Goal: Task Accomplishment & Management: Manage account settings

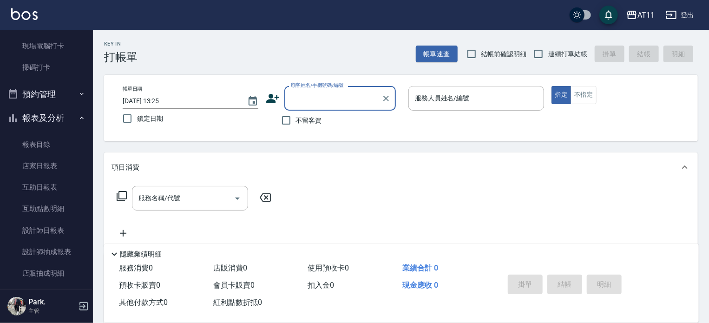
scroll to position [232, 0]
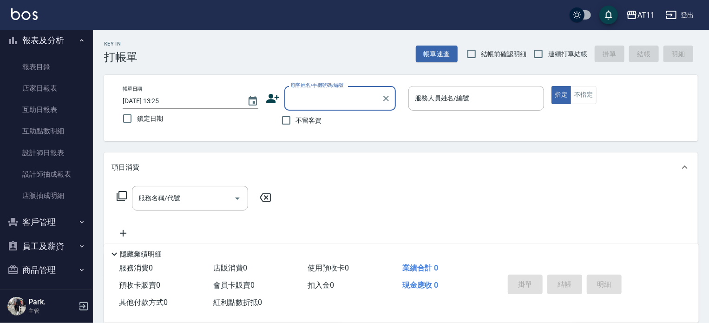
click at [46, 238] on button "員工及薪資" at bounding box center [46, 246] width 85 height 24
click at [47, 219] on button "客戶管理" at bounding box center [46, 222] width 85 height 24
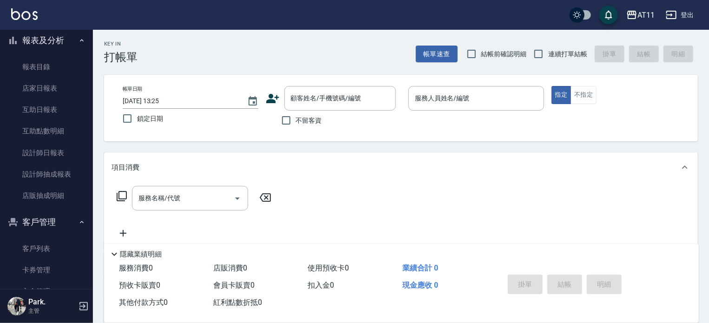
click at [47, 233] on button "客戶管理" at bounding box center [46, 222] width 85 height 24
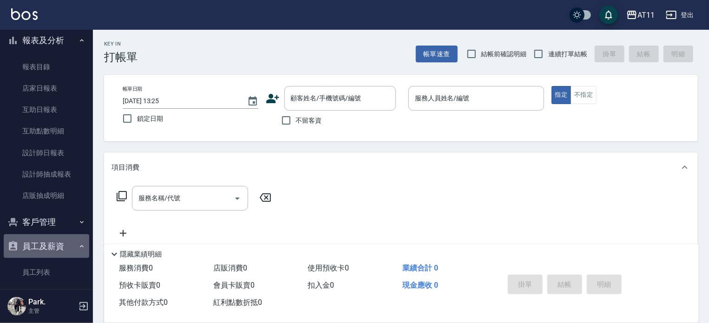
click at [47, 249] on button "員工及薪資" at bounding box center [46, 246] width 85 height 24
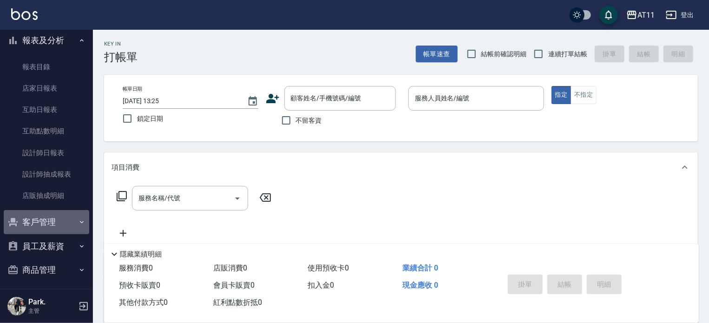
click at [51, 215] on button "客戶管理" at bounding box center [46, 222] width 85 height 24
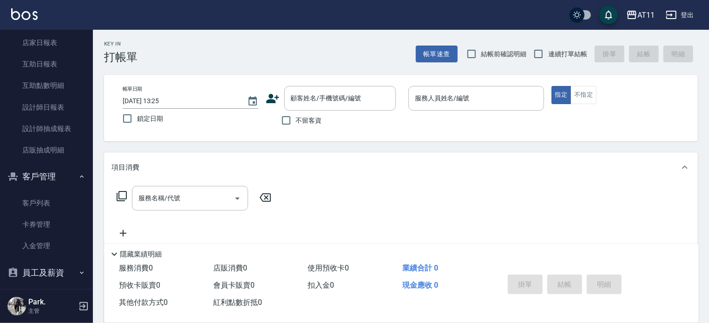
scroll to position [328, 0]
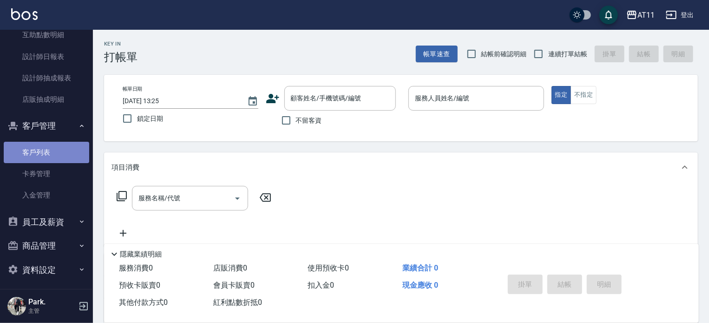
click at [59, 156] on link "客戶列表" at bounding box center [46, 152] width 85 height 21
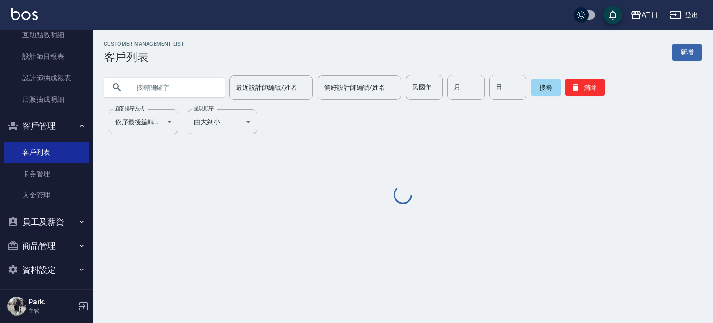
click at [176, 91] on input "text" at bounding box center [173, 87] width 87 height 25
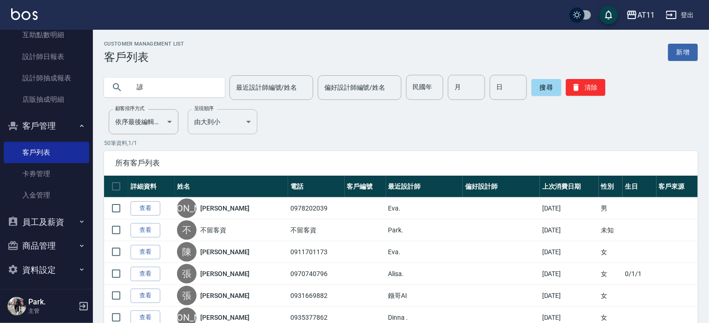
type input "諺"
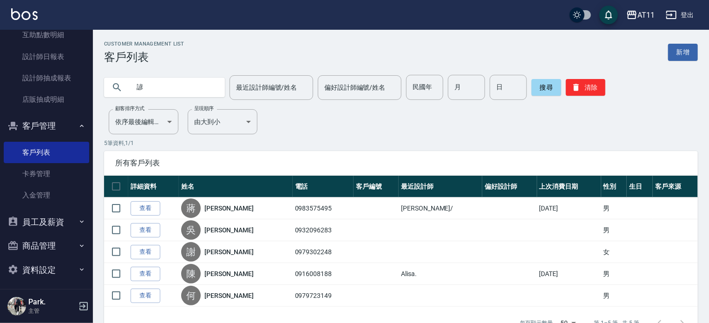
drag, startPoint x: 150, startPoint y: 81, endPoint x: 96, endPoint y: 82, distance: 54.8
click at [97, 81] on div "諺 最近設計師編號/姓名 最近設計師編號/姓名 偏好設計師編號/姓名 偏好設計師編號/姓名 民國年 民國年 月 月 日 日 搜尋 清除" at bounding box center [395, 82] width 605 height 36
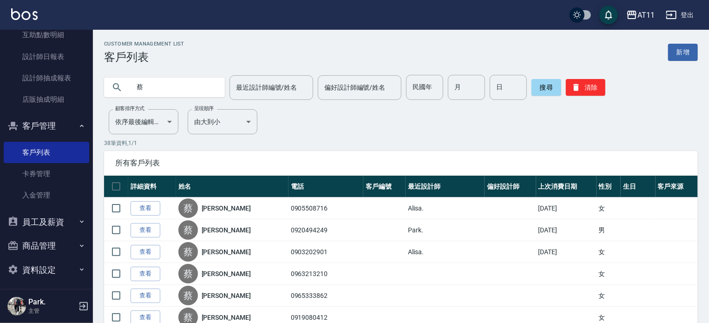
drag, startPoint x: 166, startPoint y: 83, endPoint x: 131, endPoint y: 89, distance: 34.8
click at [131, 89] on input "蔡" at bounding box center [173, 87] width 87 height 25
click at [163, 92] on input "蔡" at bounding box center [173, 87] width 87 height 25
click at [144, 89] on input "蔡" at bounding box center [173, 87] width 87 height 25
type input "[PERSON_NAME]"
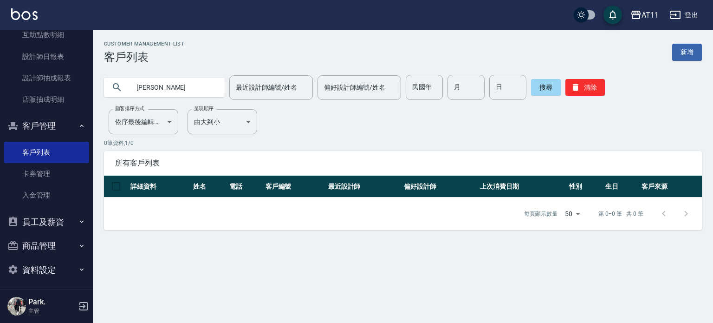
click at [186, 87] on input "[PERSON_NAME]" at bounding box center [173, 87] width 87 height 25
drag, startPoint x: 65, startPoint y: 92, endPoint x: 0, endPoint y: 92, distance: 65.5
click at [0, 92] on div "AT11 登出 櫃檯作業 打帳單 帳單列表 現金收支登錄 材料自購登錄 每日結帳 排班表 現場電腦打卡 掃碼打卡 預約管理 預約管理 單日預約紀錄 單週預約紀…" at bounding box center [356, 161] width 713 height 323
click at [136, 248] on div "Customer Management List 客戶列表 新增 最近設計師編號/姓名 最近設計師編號/姓名 偏好設計師編號/姓名 偏好設計師編號/姓名 民國…" at bounding box center [356, 161] width 713 height 323
click at [178, 87] on input "text" at bounding box center [173, 87] width 87 height 25
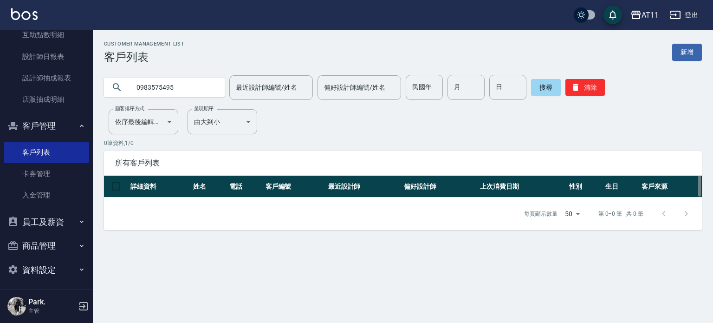
type input "0983575495"
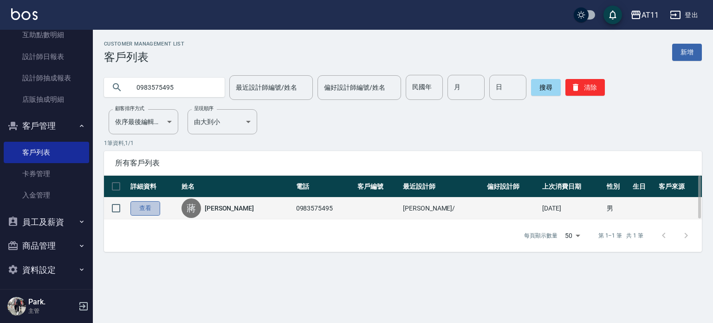
click at [154, 209] on link "查看" at bounding box center [146, 208] width 30 height 14
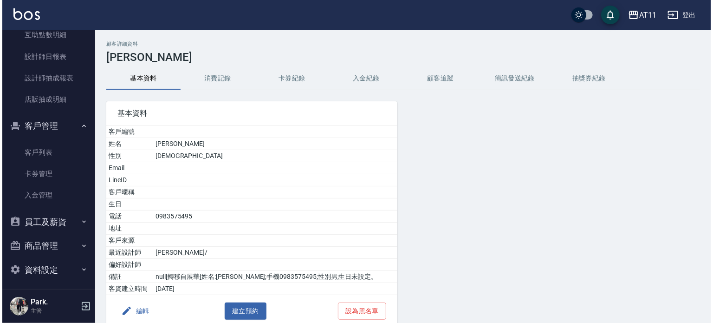
scroll to position [61, 0]
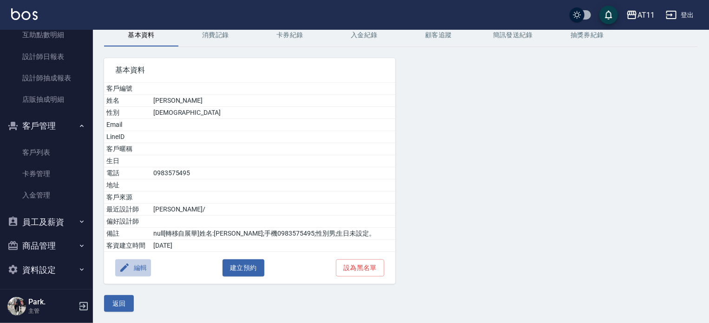
click at [135, 267] on button "編輯" at bounding box center [133, 267] width 36 height 17
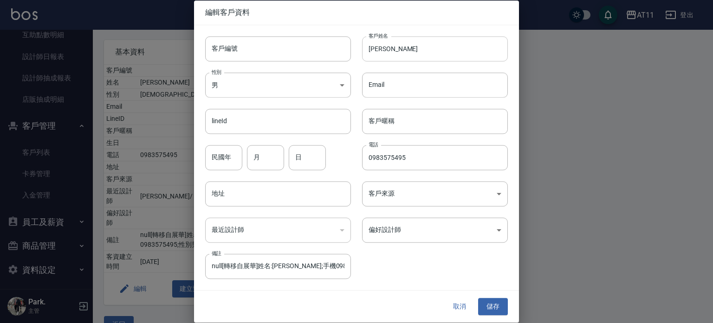
click at [372, 47] on input "[PERSON_NAME]" at bounding box center [435, 48] width 146 height 25
type input "[PERSON_NAME]"
click at [499, 307] on button "儲存" at bounding box center [493, 306] width 30 height 17
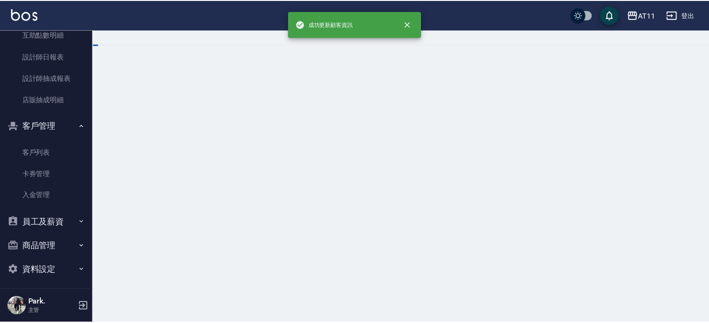
scroll to position [0, 0]
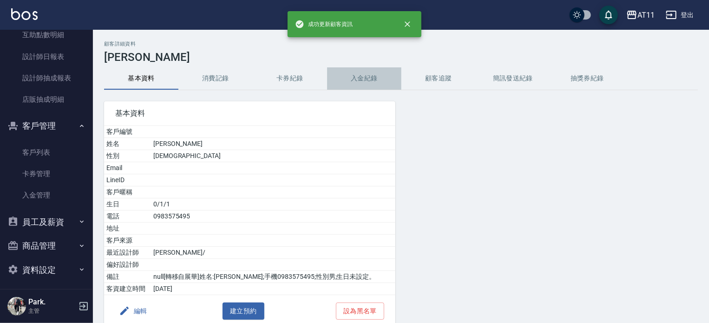
click at [367, 75] on button "入金紀錄" at bounding box center [364, 78] width 74 height 22
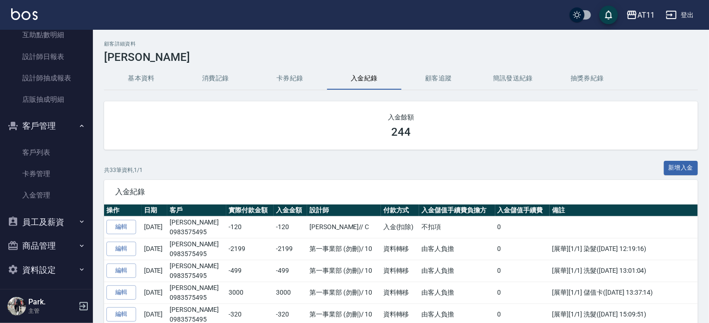
scroll to position [143, 0]
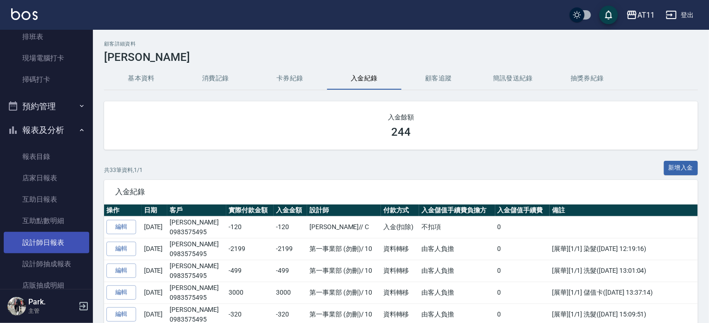
click at [61, 245] on link "設計師日報表" at bounding box center [46, 242] width 85 height 21
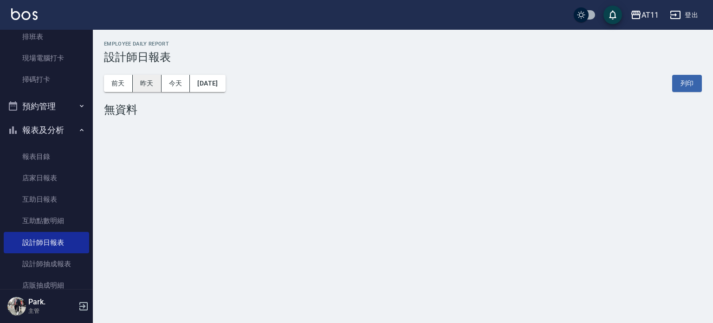
click at [153, 90] on button "昨天" at bounding box center [147, 83] width 29 height 17
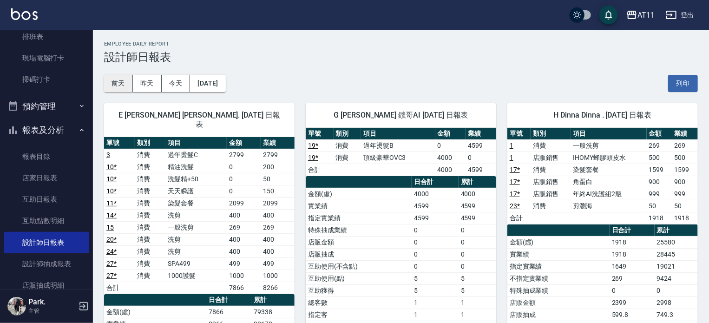
click at [124, 82] on button "前天" at bounding box center [118, 83] width 29 height 17
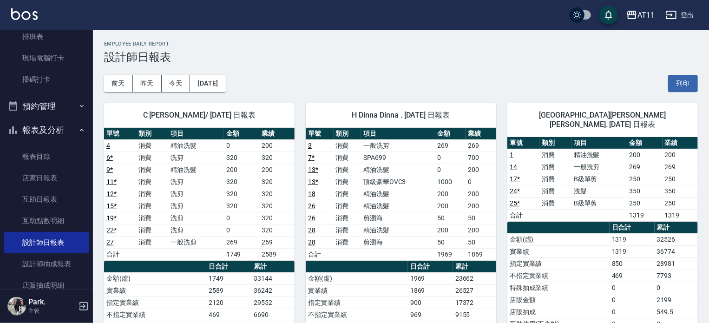
scroll to position [93, 0]
